Goal: Task Accomplishment & Management: Use online tool/utility

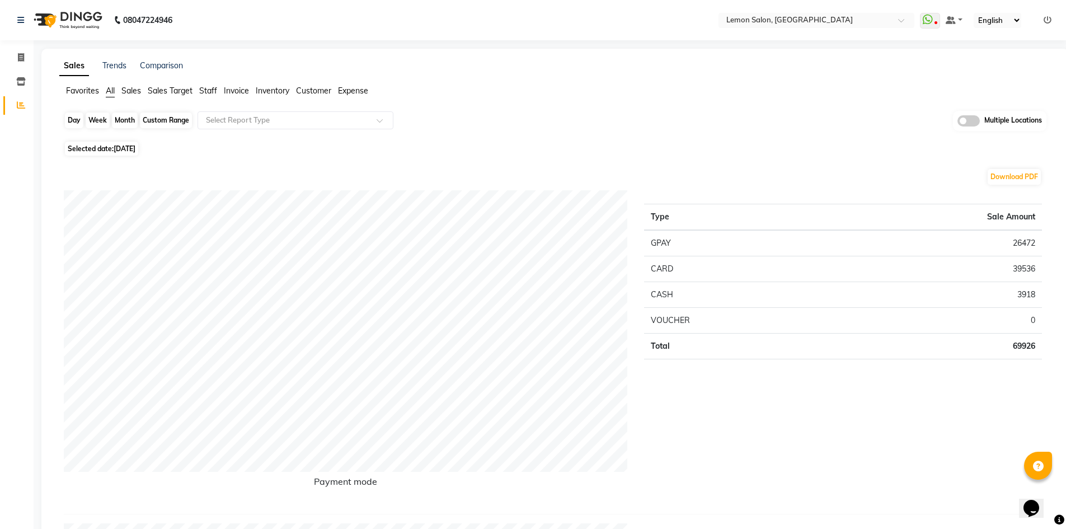
click at [74, 124] on div "Day" at bounding box center [74, 120] width 18 height 16
select select "9"
select select "2025"
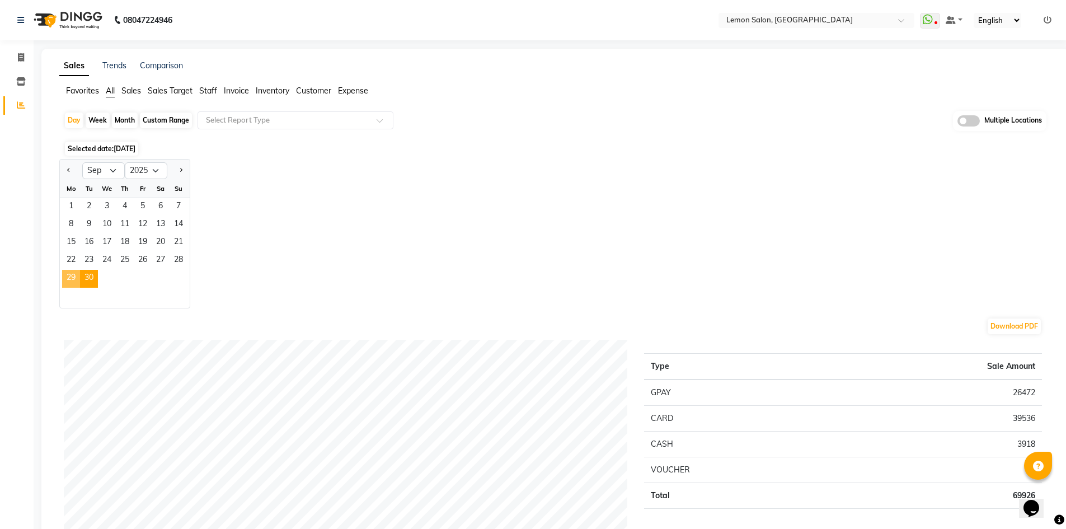
click at [76, 281] on span "29" at bounding box center [71, 279] width 18 height 18
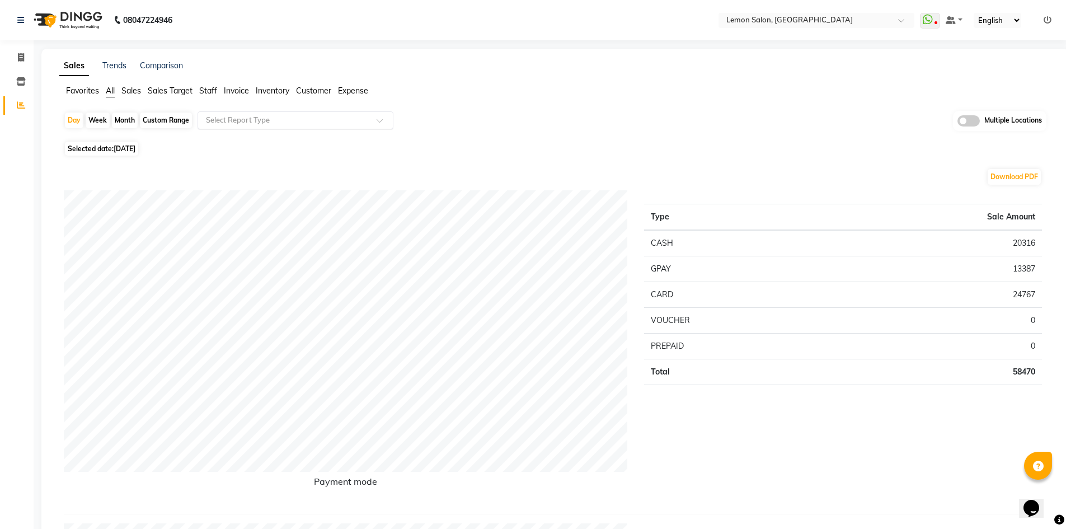
click at [271, 119] on input "text" at bounding box center [284, 120] width 161 height 11
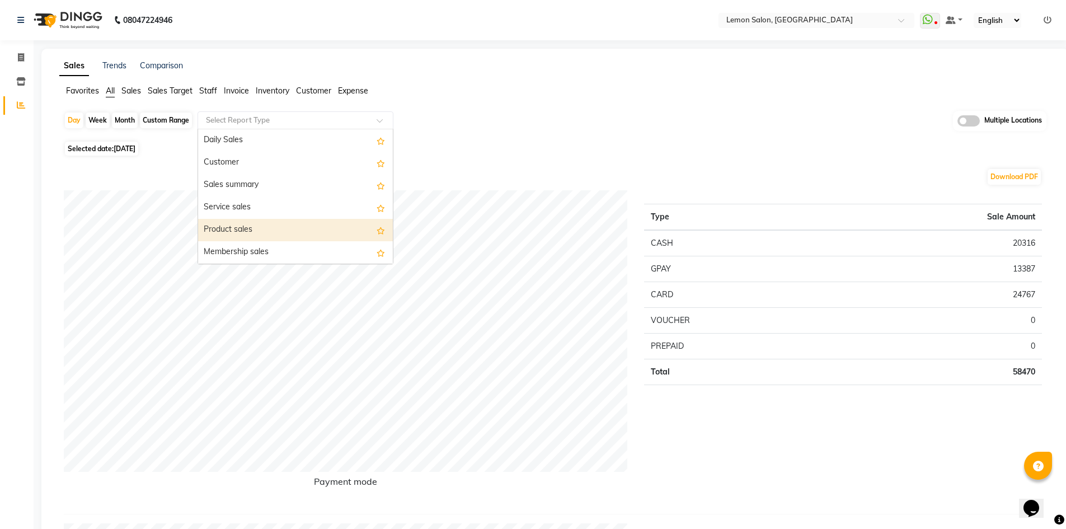
click at [256, 233] on div "Product sales" at bounding box center [295, 230] width 195 height 22
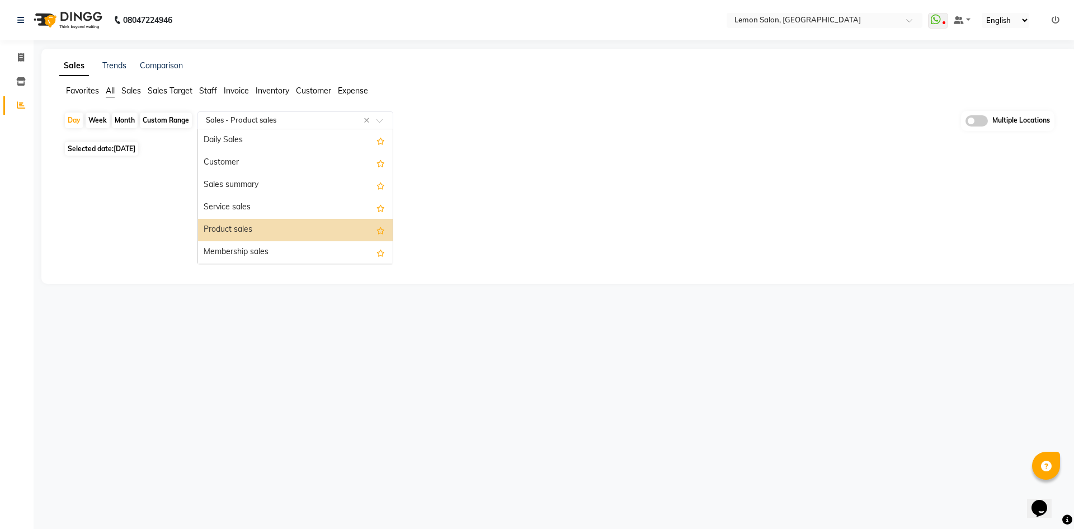
click at [256, 119] on input "text" at bounding box center [284, 120] width 161 height 11
click at [233, 208] on div "Service sales" at bounding box center [295, 207] width 195 height 22
select select "full_report"
select select "csv"
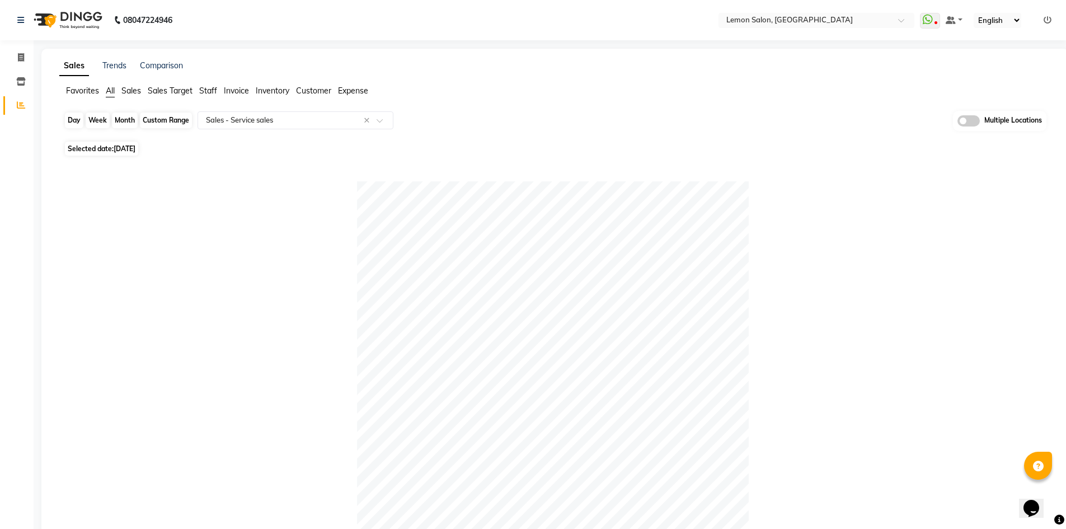
click at [74, 121] on div "Day" at bounding box center [74, 120] width 18 height 16
select select "9"
select select "2025"
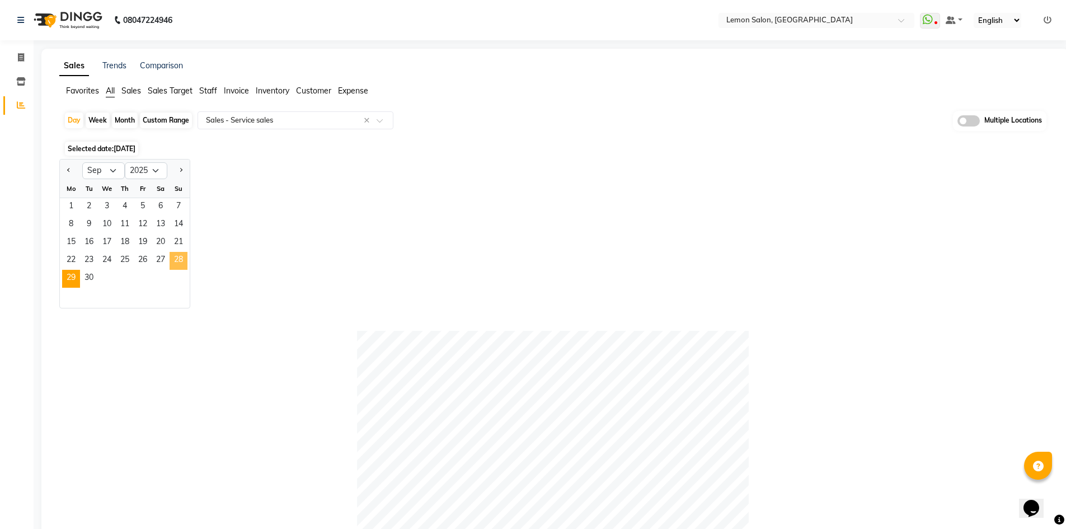
click at [178, 263] on span "28" at bounding box center [178, 261] width 18 height 18
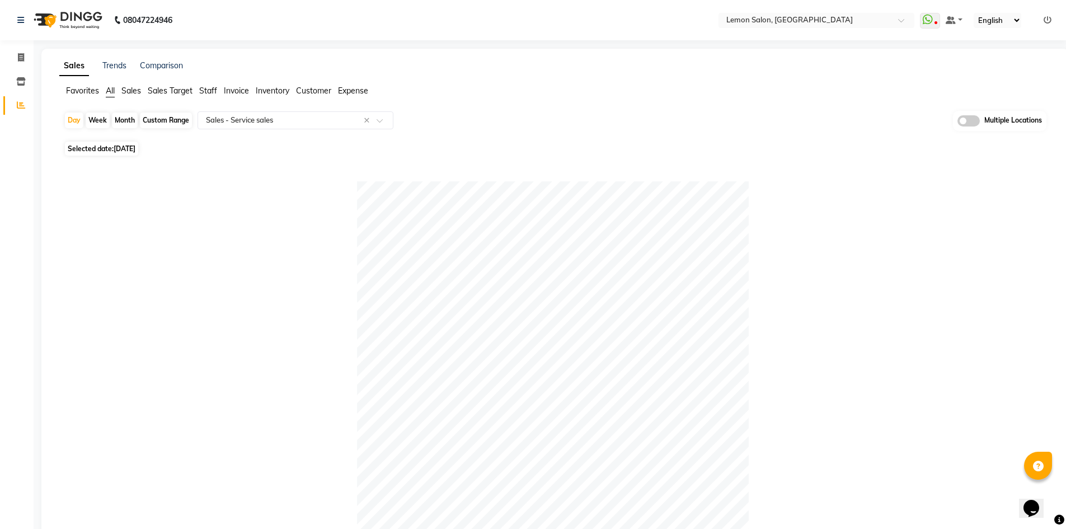
click at [109, 87] on span "All" at bounding box center [110, 91] width 9 height 10
click at [651, 241] on td "GPAY" at bounding box center [717, 243] width 146 height 26
